Goal: Information Seeking & Learning: Learn about a topic

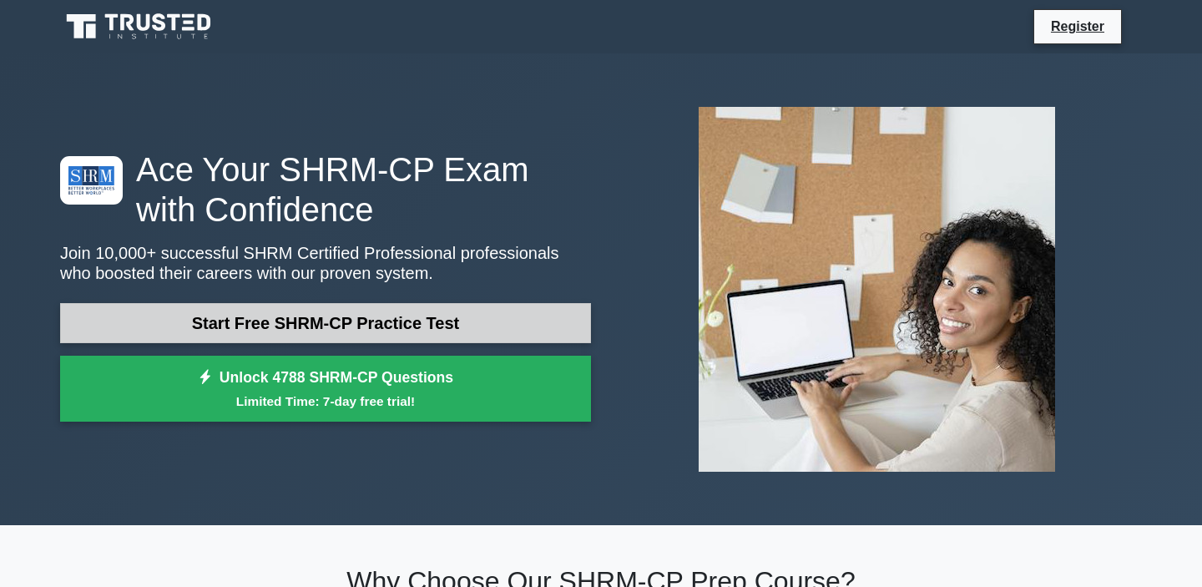
click at [422, 316] on link "Start Free SHRM-CP Practice Test" at bounding box center [325, 323] width 531 height 40
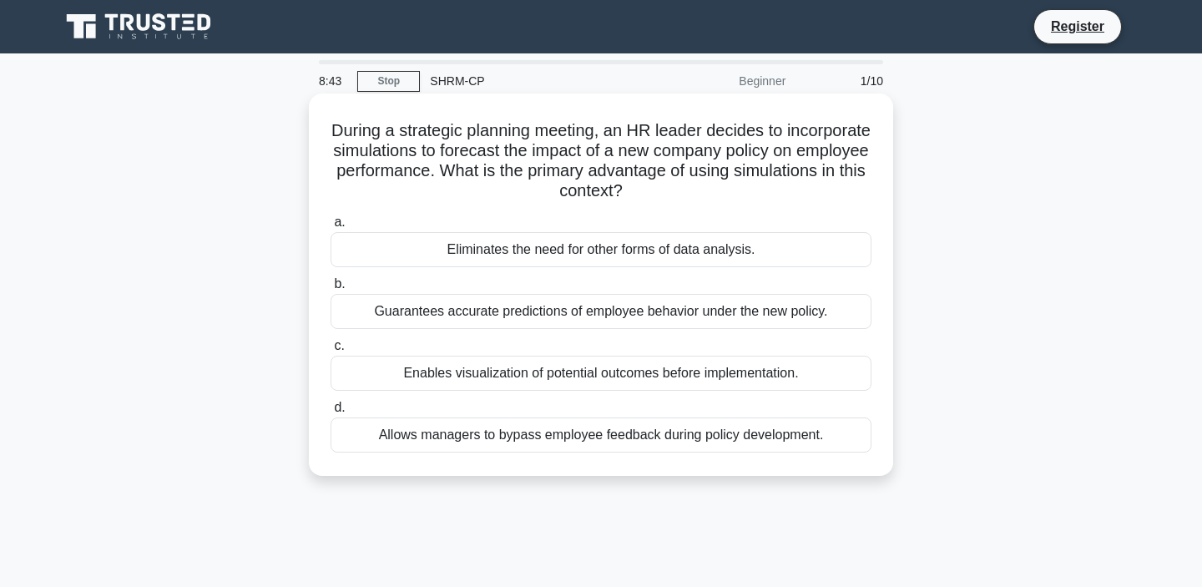
click at [435, 368] on div "Enables visualization of potential outcomes before implementation." at bounding box center [601, 373] width 541 height 35
click at [331, 351] on input "c. Enables visualization of potential outcomes before implementation." at bounding box center [331, 346] width 0 height 11
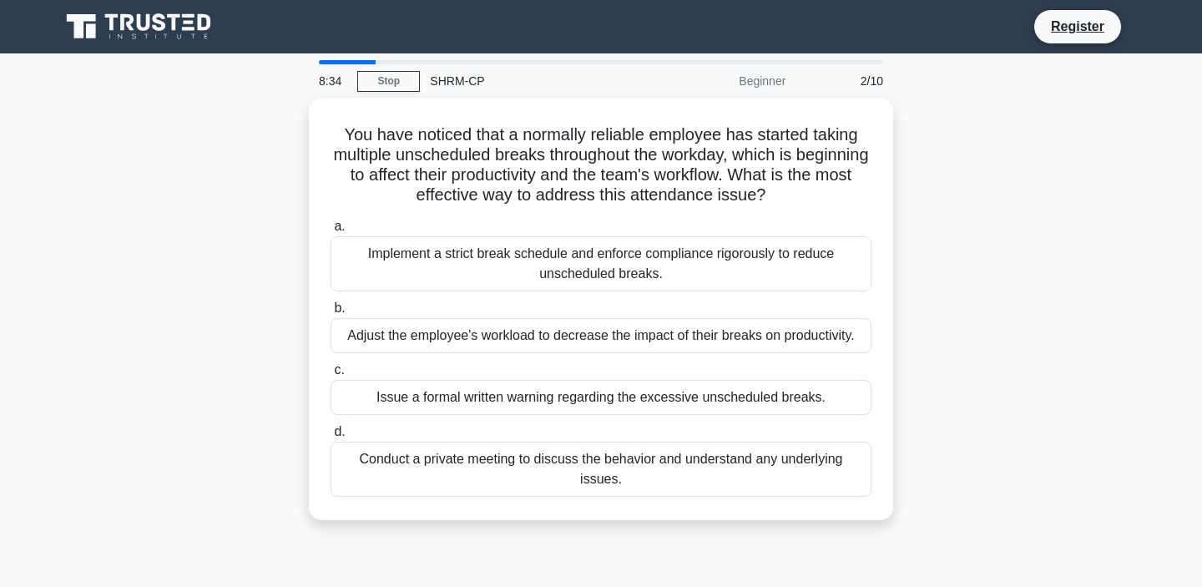
click at [179, 250] on div "You have noticed that a normally reliable employee has started taking multiple …" at bounding box center [601, 319] width 1102 height 442
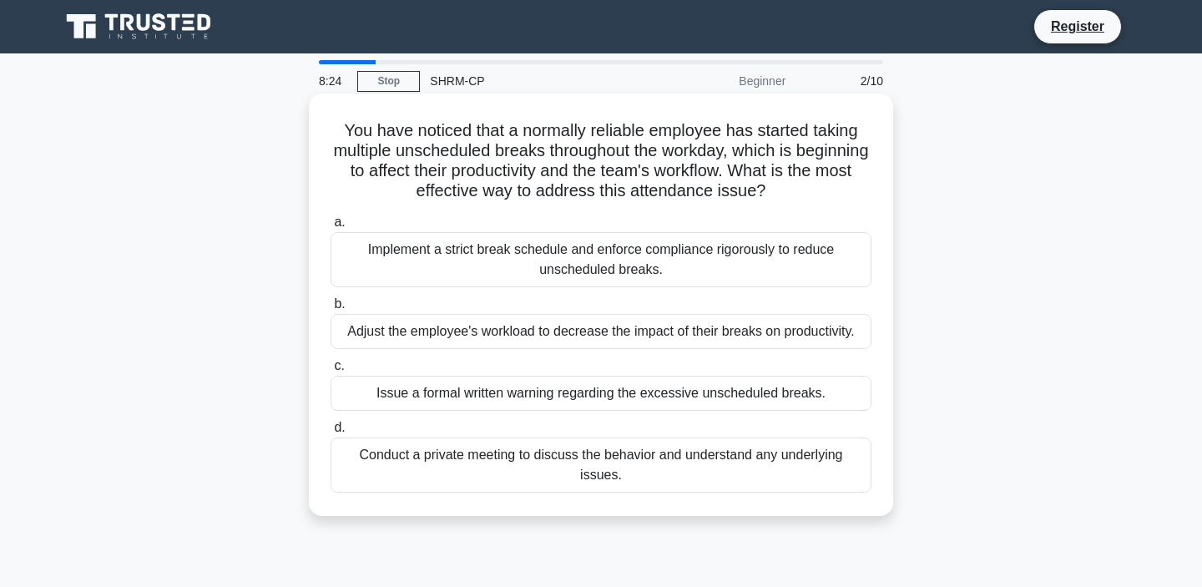
click at [619, 460] on div "Conduct a private meeting to discuss the behavior and understand any underlying…" at bounding box center [601, 464] width 541 height 55
click at [331, 433] on input "d. Conduct a private meeting to discuss the behavior and understand any underly…" at bounding box center [331, 427] width 0 height 11
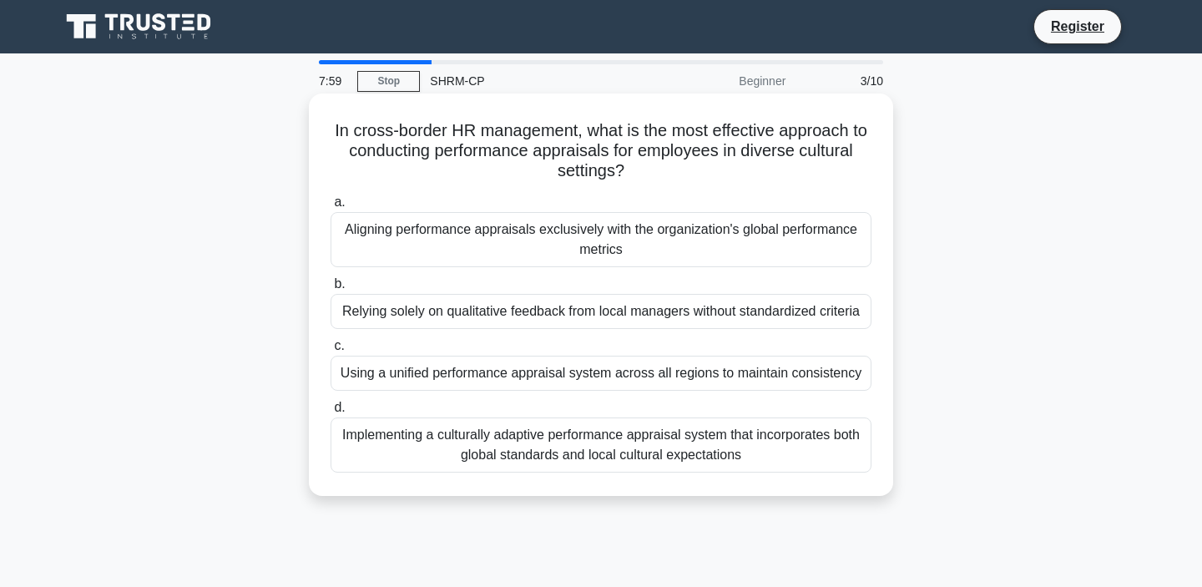
click at [668, 449] on div "Implementing a culturally adaptive performance appraisal system that incorporat…" at bounding box center [601, 444] width 541 height 55
click at [331, 413] on input "d. Implementing a culturally adaptive performance appraisal system that incorpo…" at bounding box center [331, 407] width 0 height 11
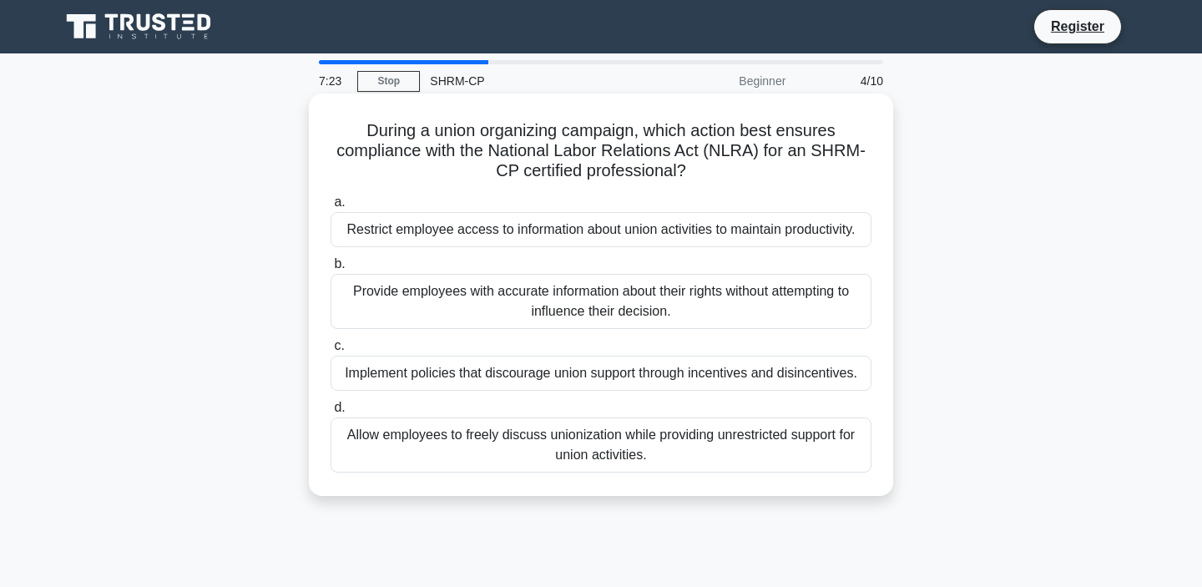
click at [750, 301] on div "Provide employees with accurate information about their rights without attempti…" at bounding box center [601, 301] width 541 height 55
click at [331, 270] on input "b. Provide employees with accurate information about their rights without attem…" at bounding box center [331, 264] width 0 height 11
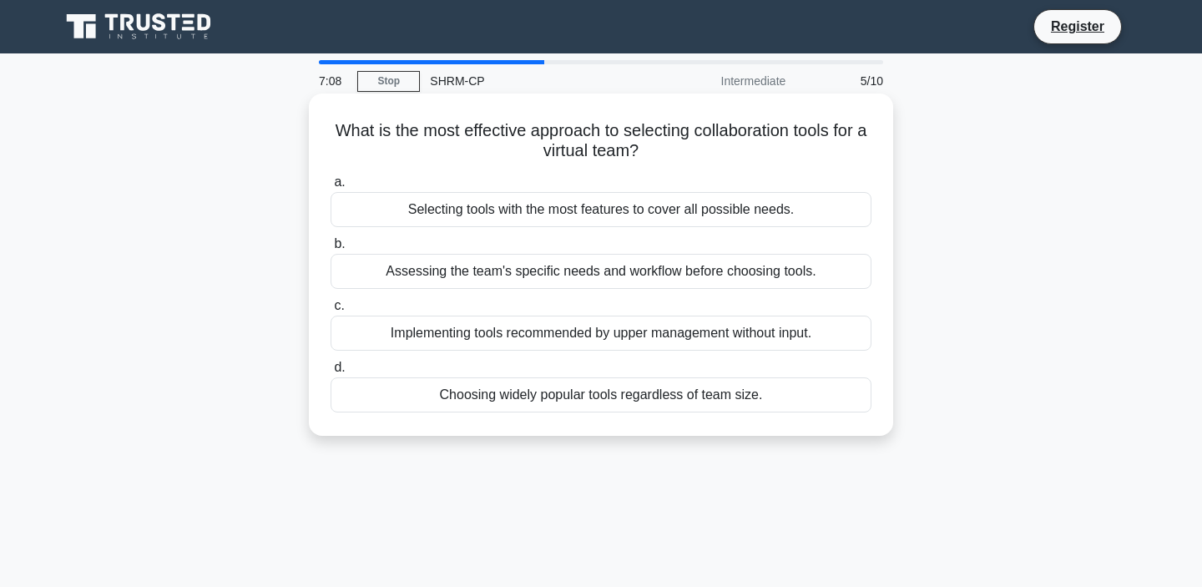
click at [770, 274] on div "Assessing the team's specific needs and workflow before choosing tools." at bounding box center [601, 271] width 541 height 35
click at [331, 250] on input "b. Assessing the team's specific needs and workflow before choosing tools." at bounding box center [331, 244] width 0 height 11
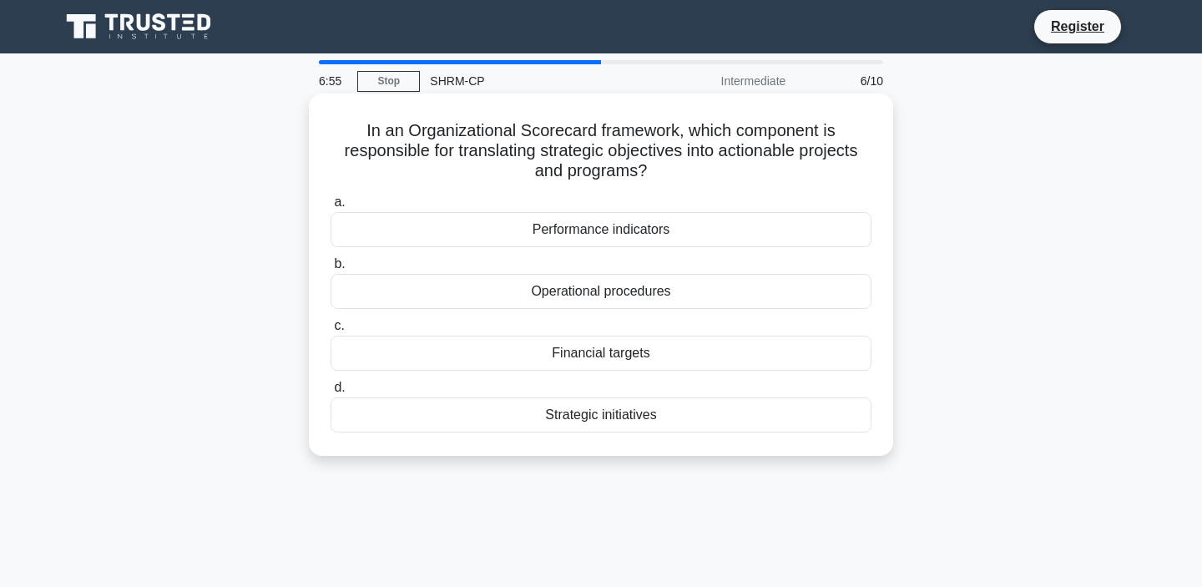
click at [625, 421] on div "Strategic initiatives" at bounding box center [601, 414] width 541 height 35
click at [331, 393] on input "d. Strategic initiatives" at bounding box center [331, 387] width 0 height 11
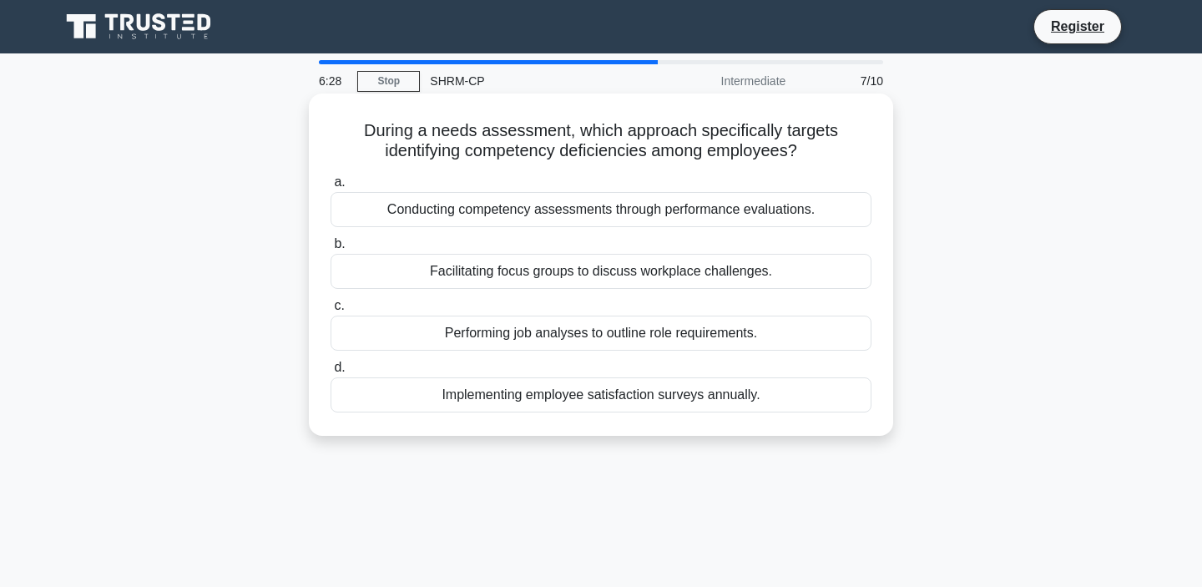
click at [703, 211] on div "Conducting competency assessments through performance evaluations." at bounding box center [601, 209] width 541 height 35
click at [331, 188] on input "a. Conducting competency assessments through performance evaluations." at bounding box center [331, 182] width 0 height 11
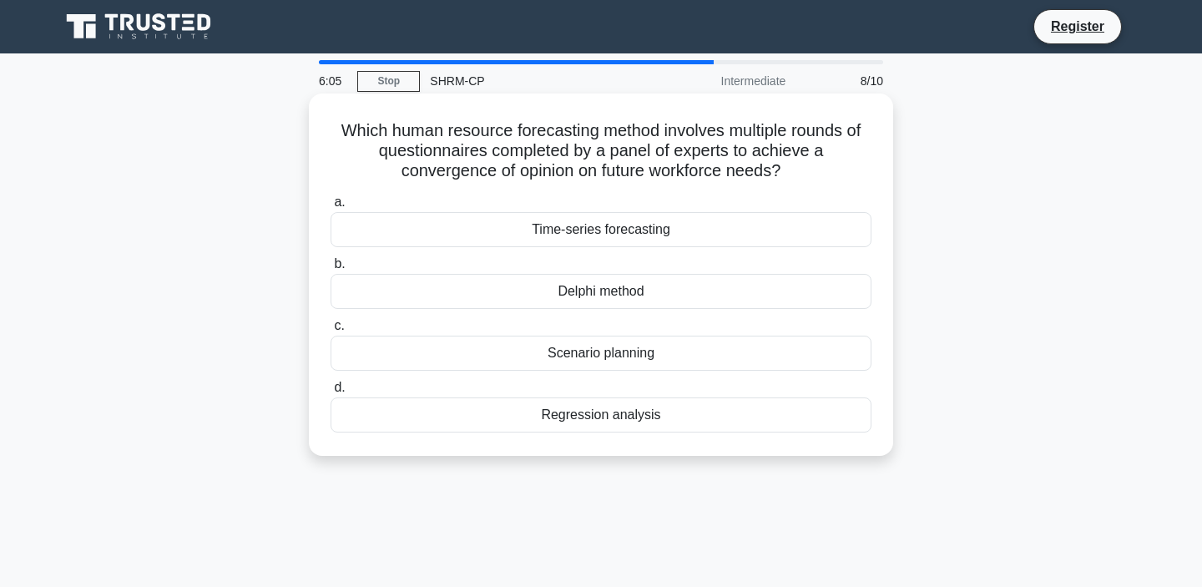
click at [669, 290] on div "Delphi method" at bounding box center [601, 291] width 541 height 35
click at [331, 270] on input "b. Delphi method" at bounding box center [331, 264] width 0 height 11
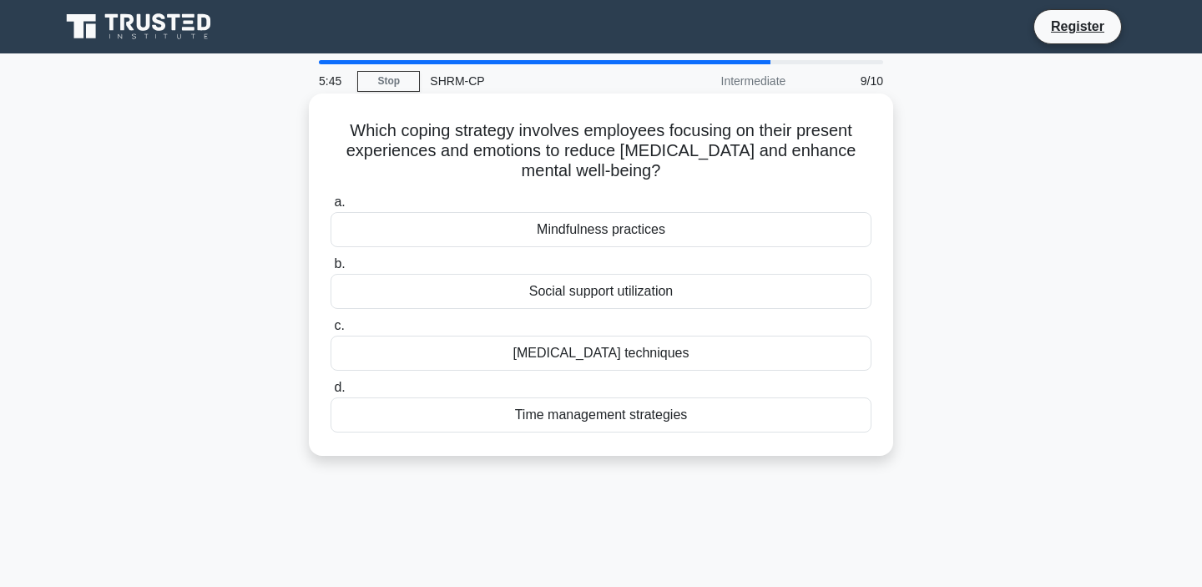
click at [633, 231] on div "Mindfulness practices" at bounding box center [601, 229] width 541 height 35
click at [331, 208] on input "a. Mindfulness practices" at bounding box center [331, 202] width 0 height 11
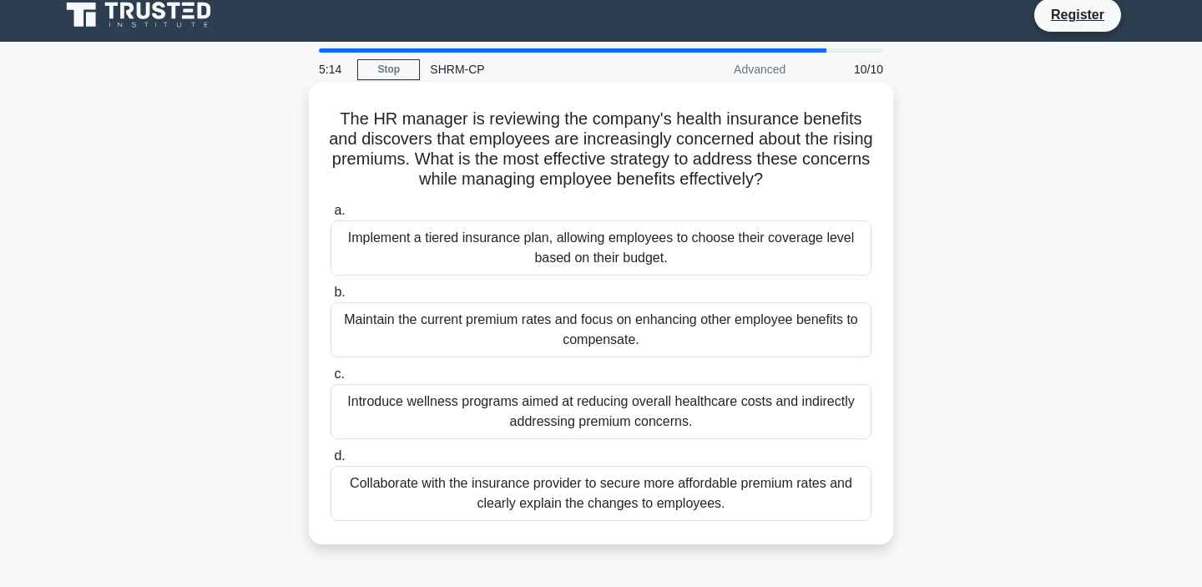
scroll to position [13, 0]
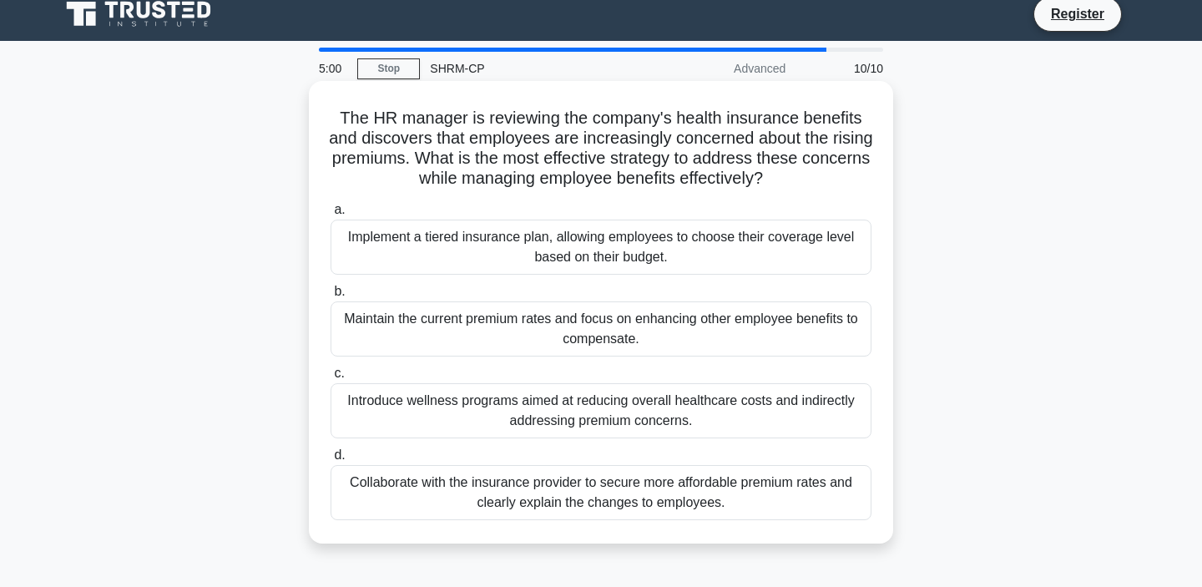
click at [776, 255] on div "Implement a tiered insurance plan, allowing employees to choose their coverage …" at bounding box center [601, 247] width 541 height 55
click at [331, 215] on input "a. Implement a tiered insurance plan, allowing employees to choose their covera…" at bounding box center [331, 210] width 0 height 11
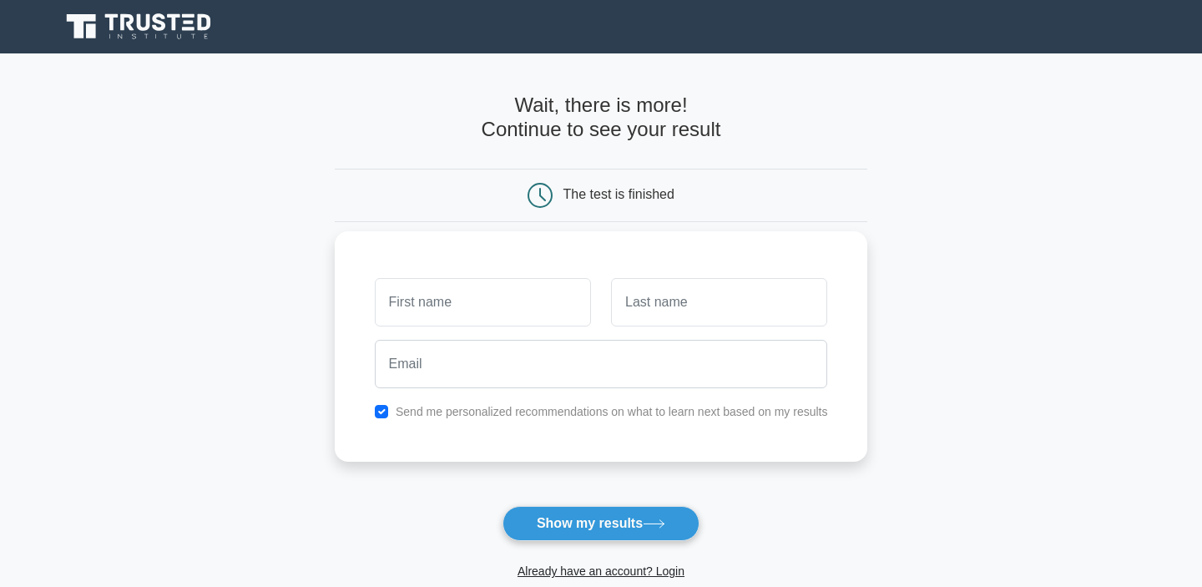
click at [553, 318] on input "text" at bounding box center [483, 302] width 216 height 48
type input "Katelyn"
click at [709, 305] on input "text" at bounding box center [719, 302] width 216 height 48
type input "Koetzle"
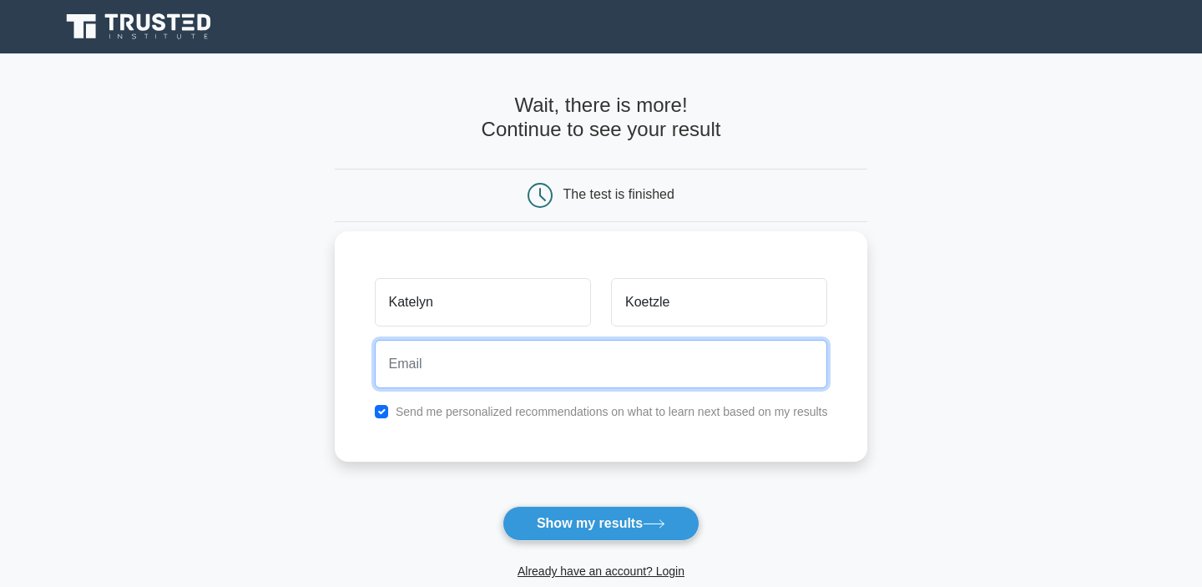
click at [690, 363] on input "email" at bounding box center [601, 364] width 453 height 48
type input "[EMAIL_ADDRESS][DOMAIN_NAME]"
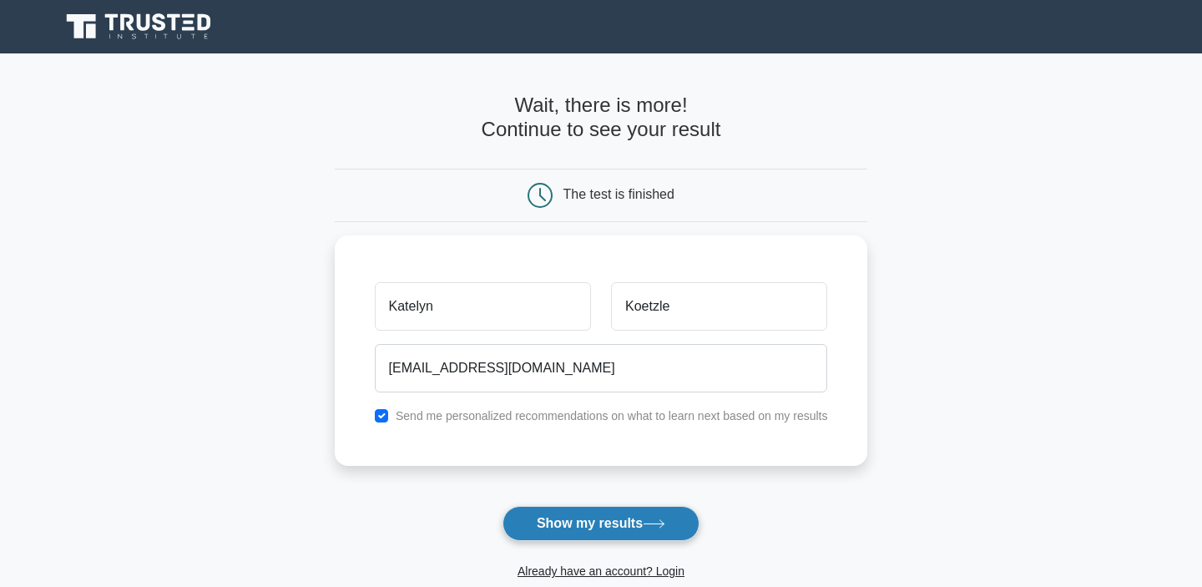
click at [592, 532] on button "Show my results" at bounding box center [600, 523] width 197 height 35
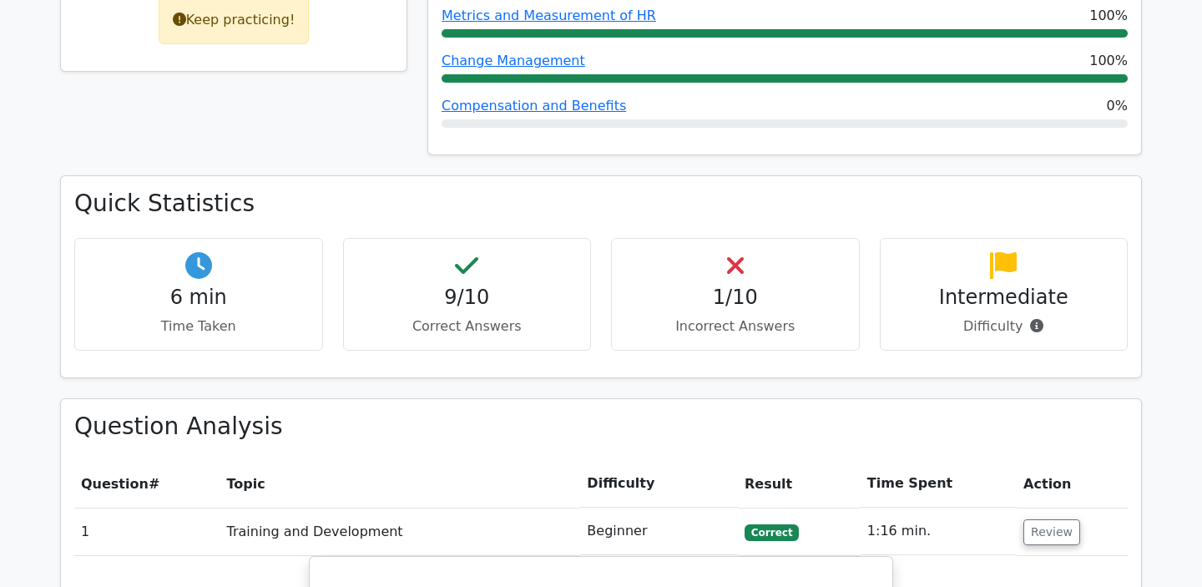
scroll to position [884, 0]
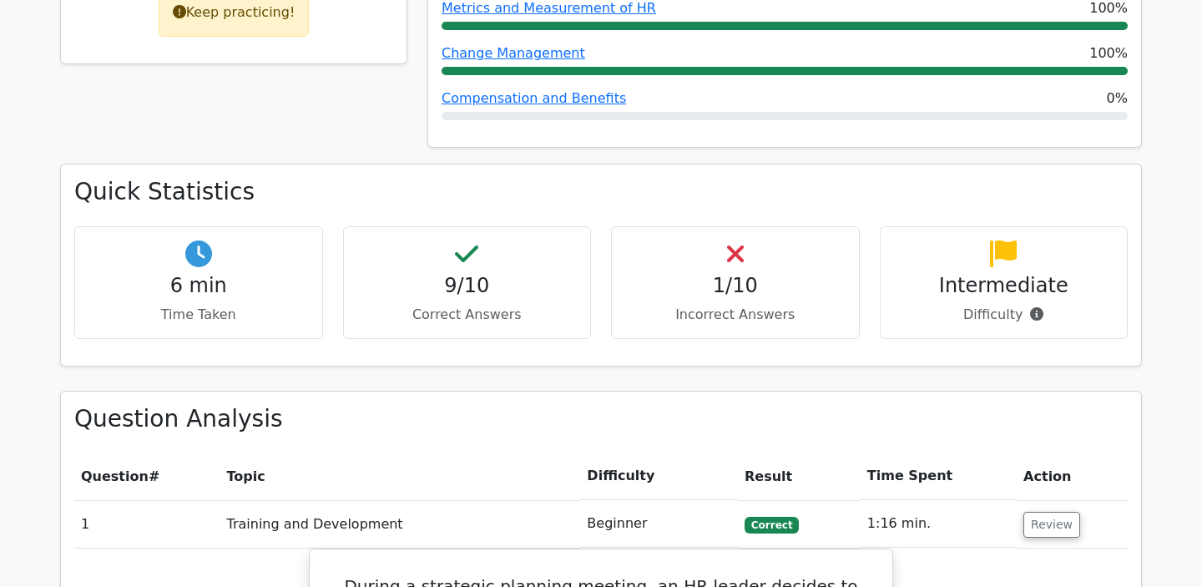
click at [712, 305] on p "Incorrect Answers" at bounding box center [735, 315] width 220 height 20
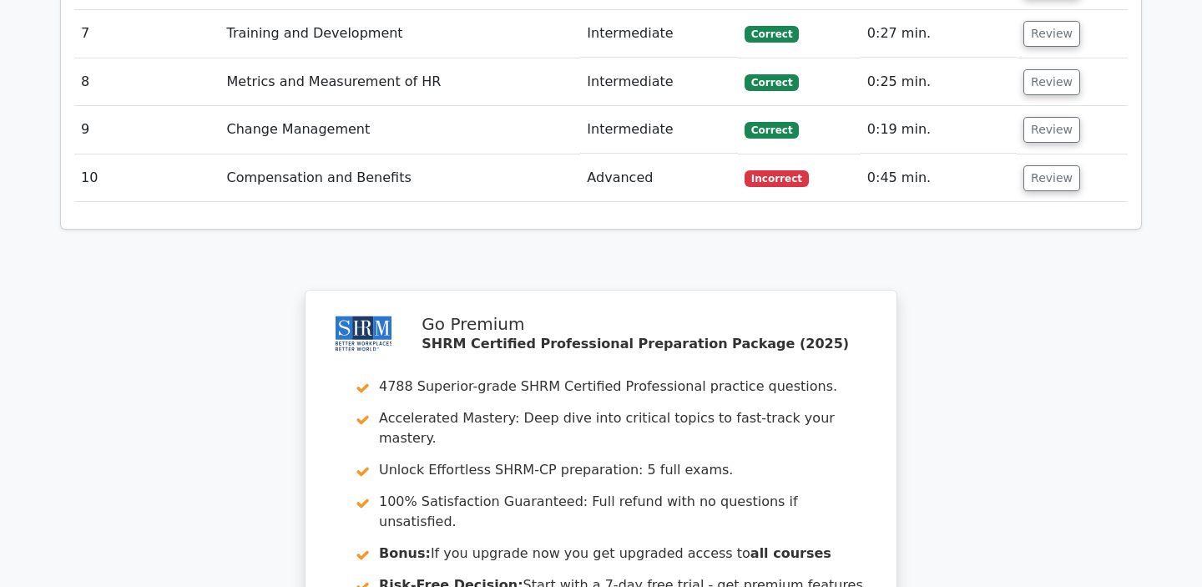
scroll to position [2324, 0]
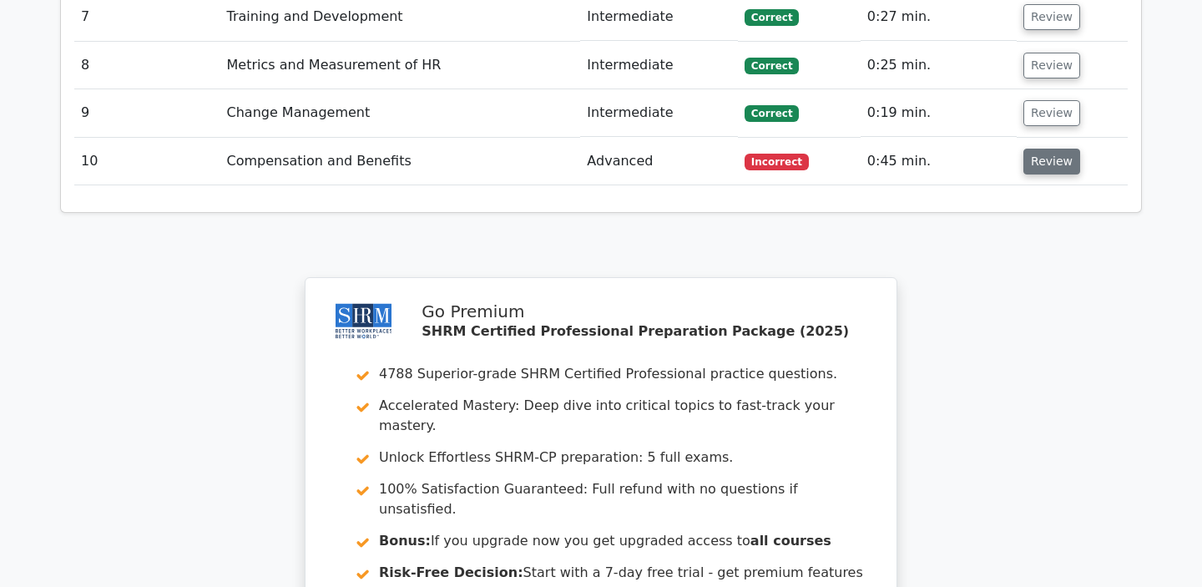
click at [1033, 149] on button "Review" at bounding box center [1051, 162] width 57 height 26
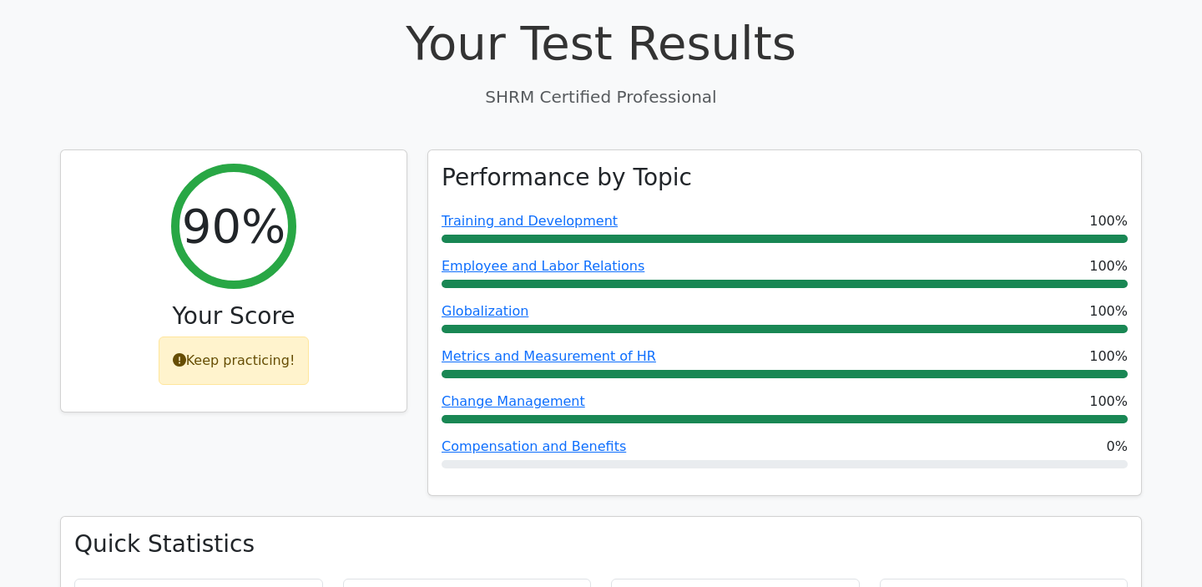
scroll to position [415, 0]
